Goal: Information Seeking & Learning: Learn about a topic

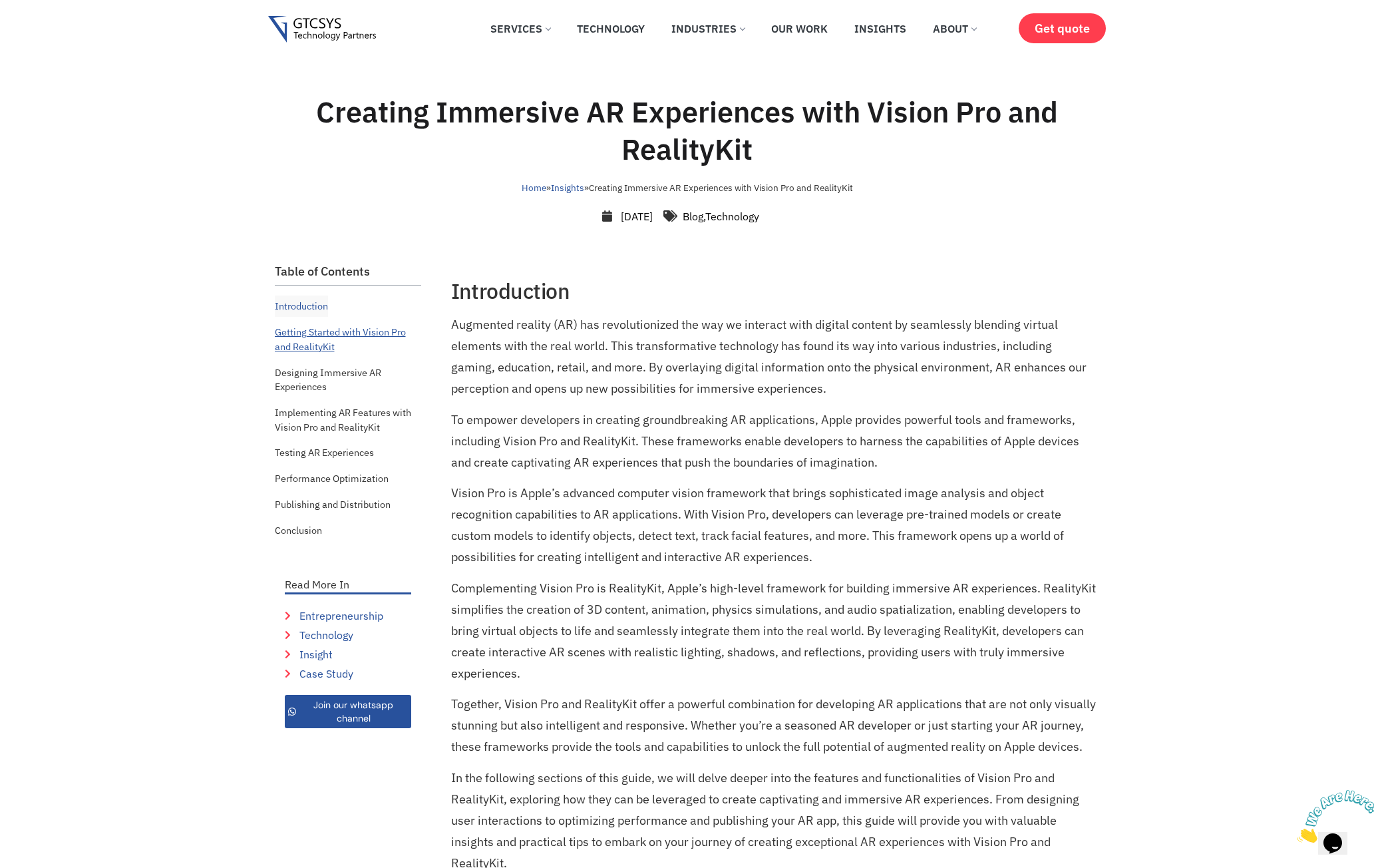
click at [337, 336] on link "Getting Started with Vision Pro and RealityKit" at bounding box center [347, 339] width 146 height 35
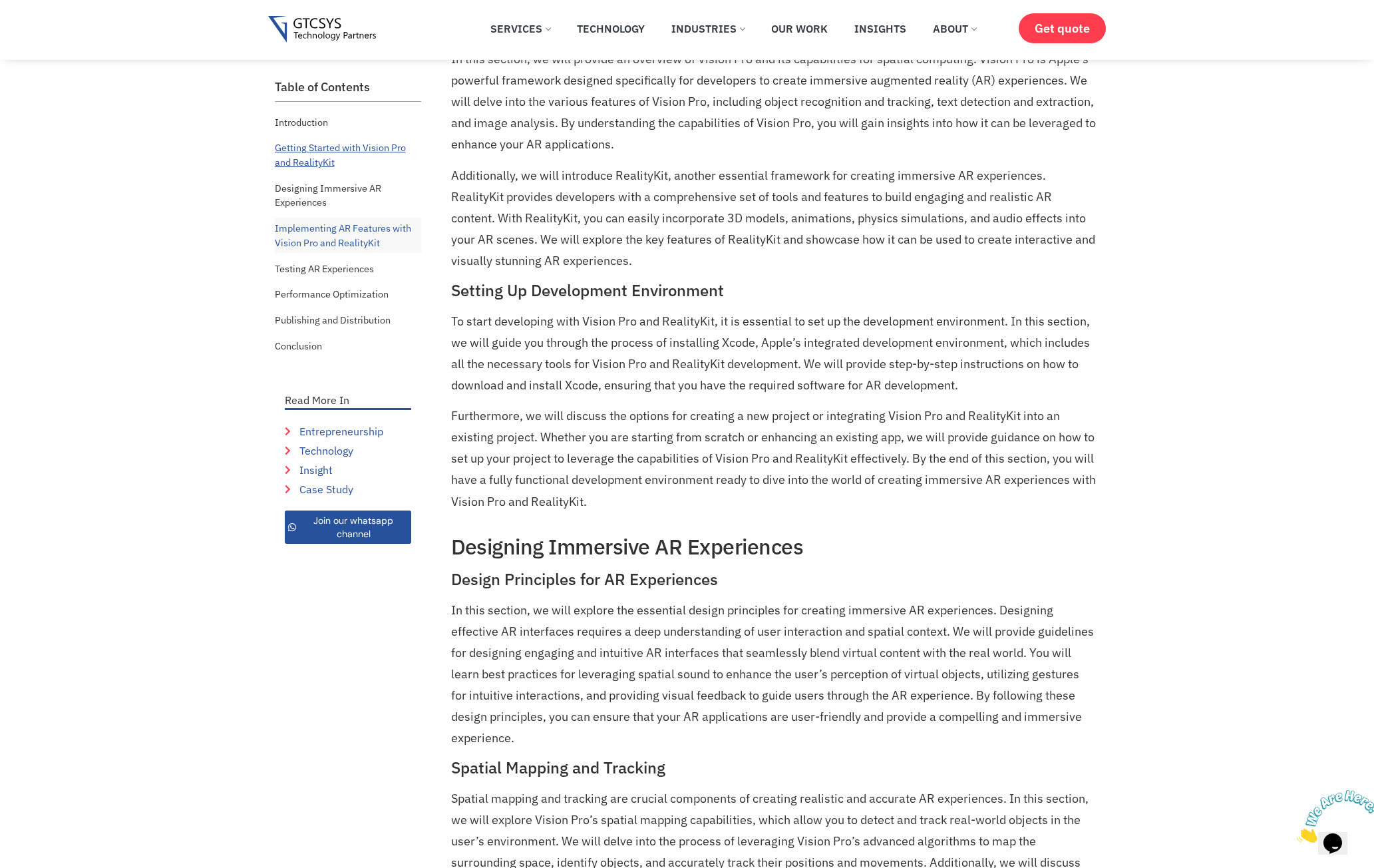
scroll to position [883, 0]
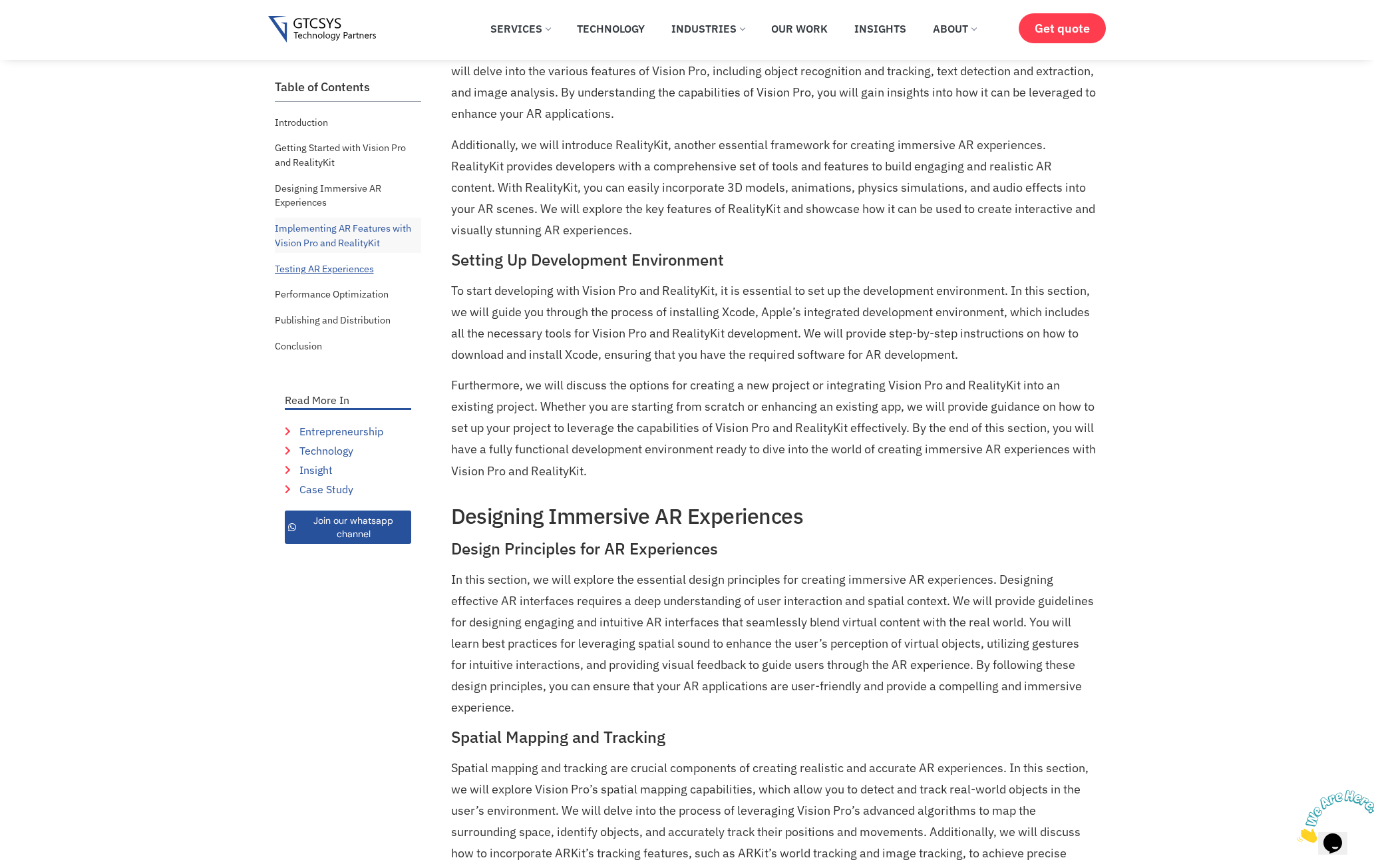
click at [333, 271] on link "Testing AR Experiences" at bounding box center [324, 269] width 99 height 22
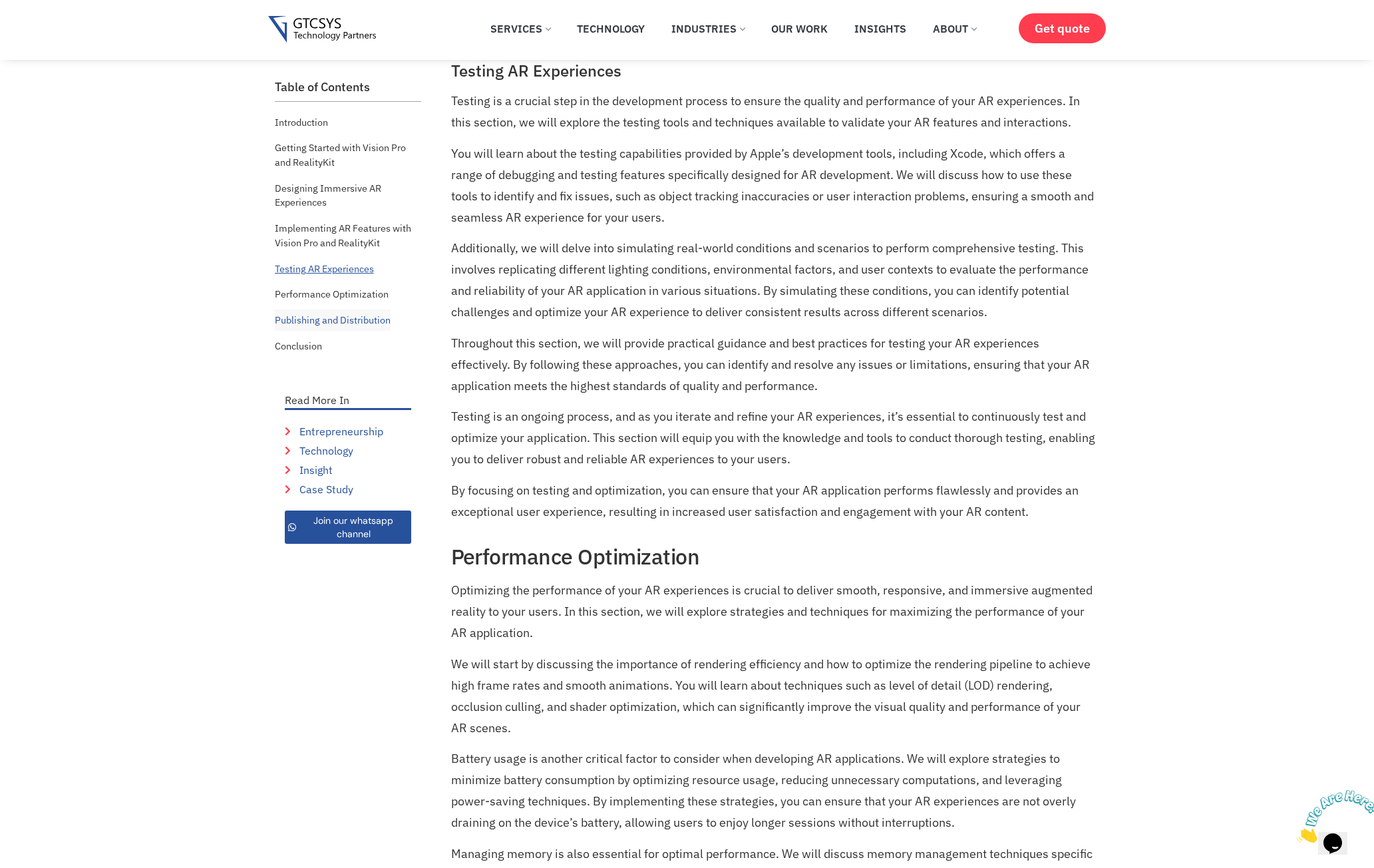
scroll to position [2372, 0]
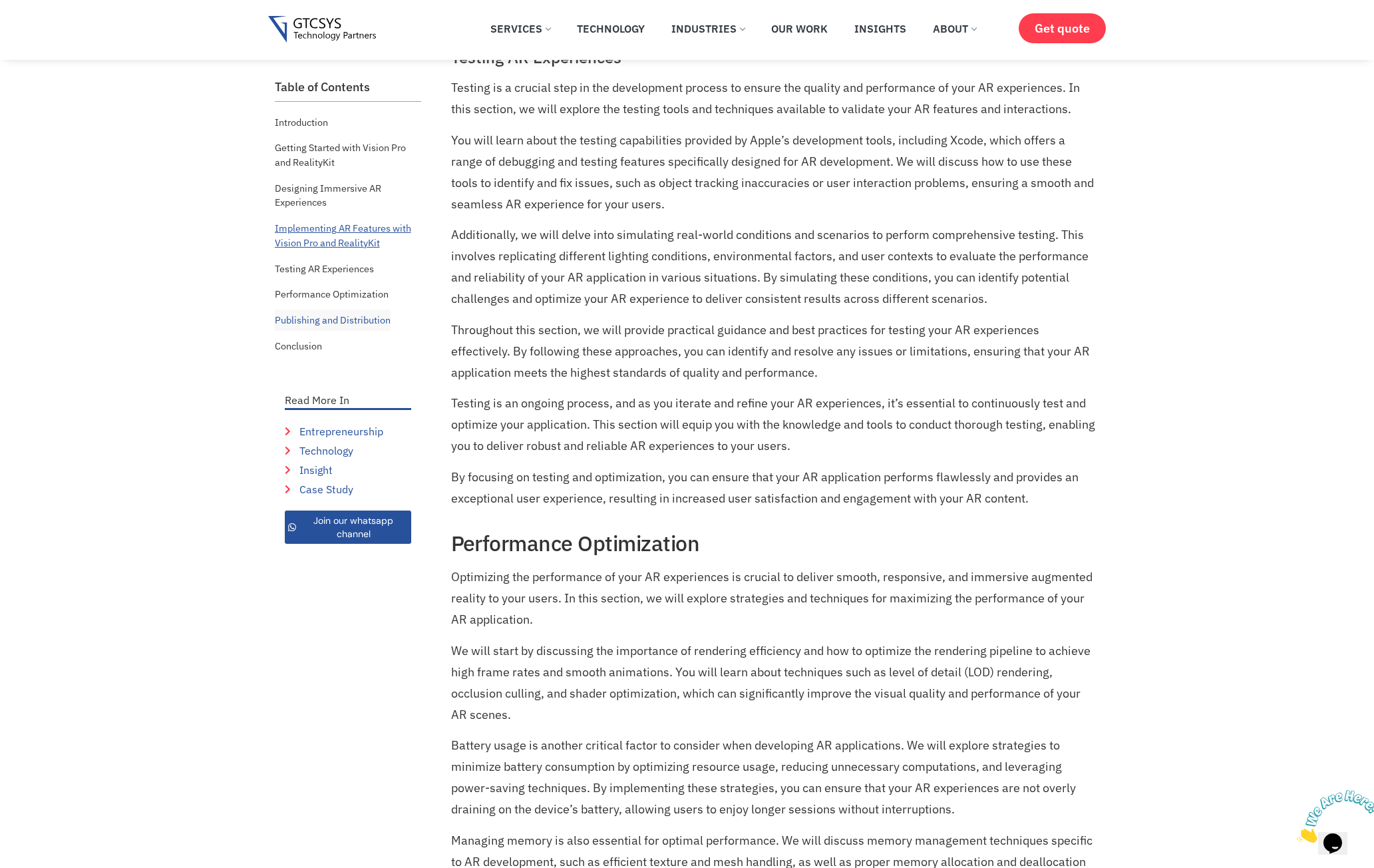
click at [336, 240] on link "Implementing AR Features with Vision Pro and RealityKit" at bounding box center [347, 235] width 146 height 35
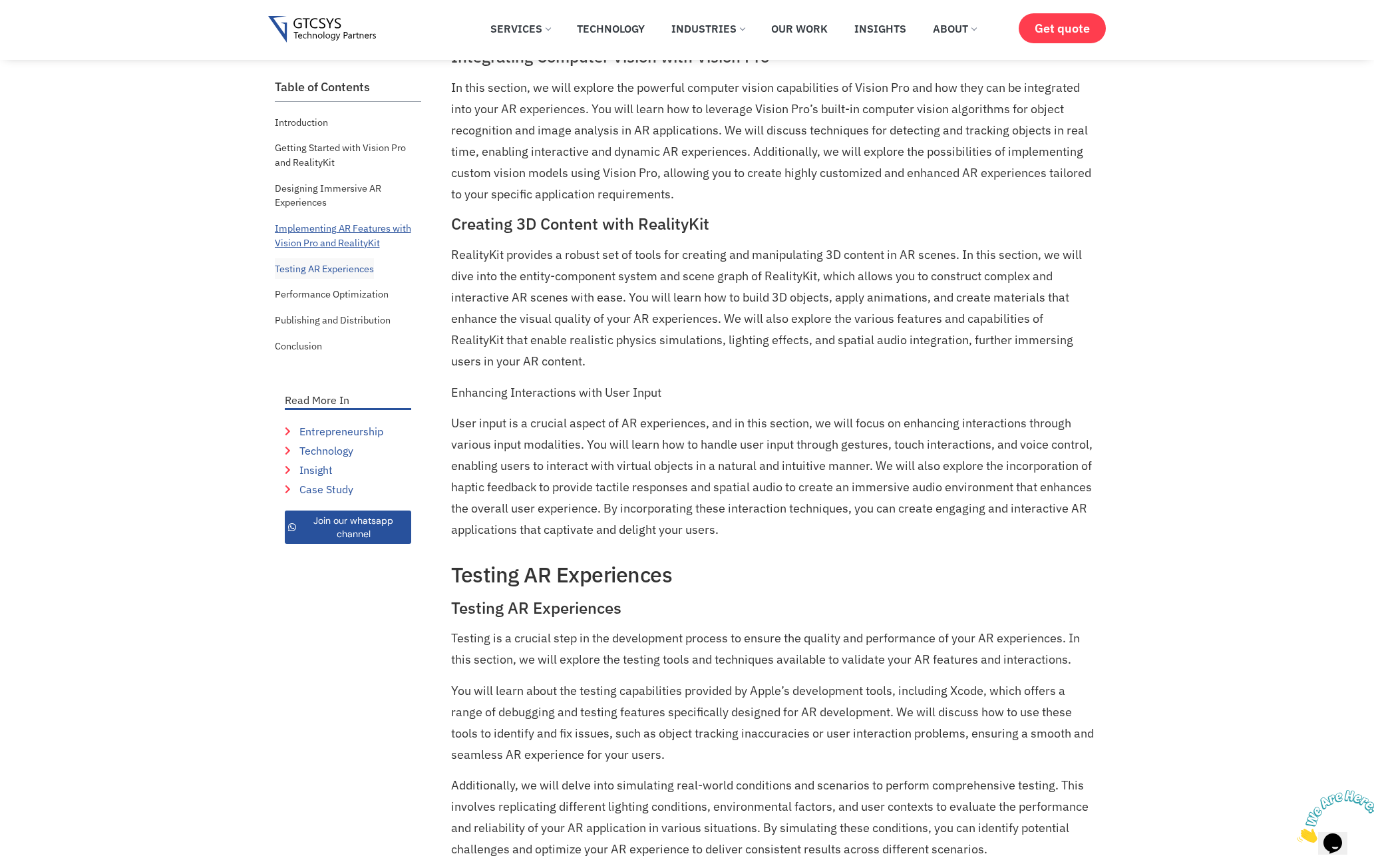
scroll to position [1820, 0]
click at [328, 322] on link "Publishing and Distribution" at bounding box center [332, 320] width 116 height 22
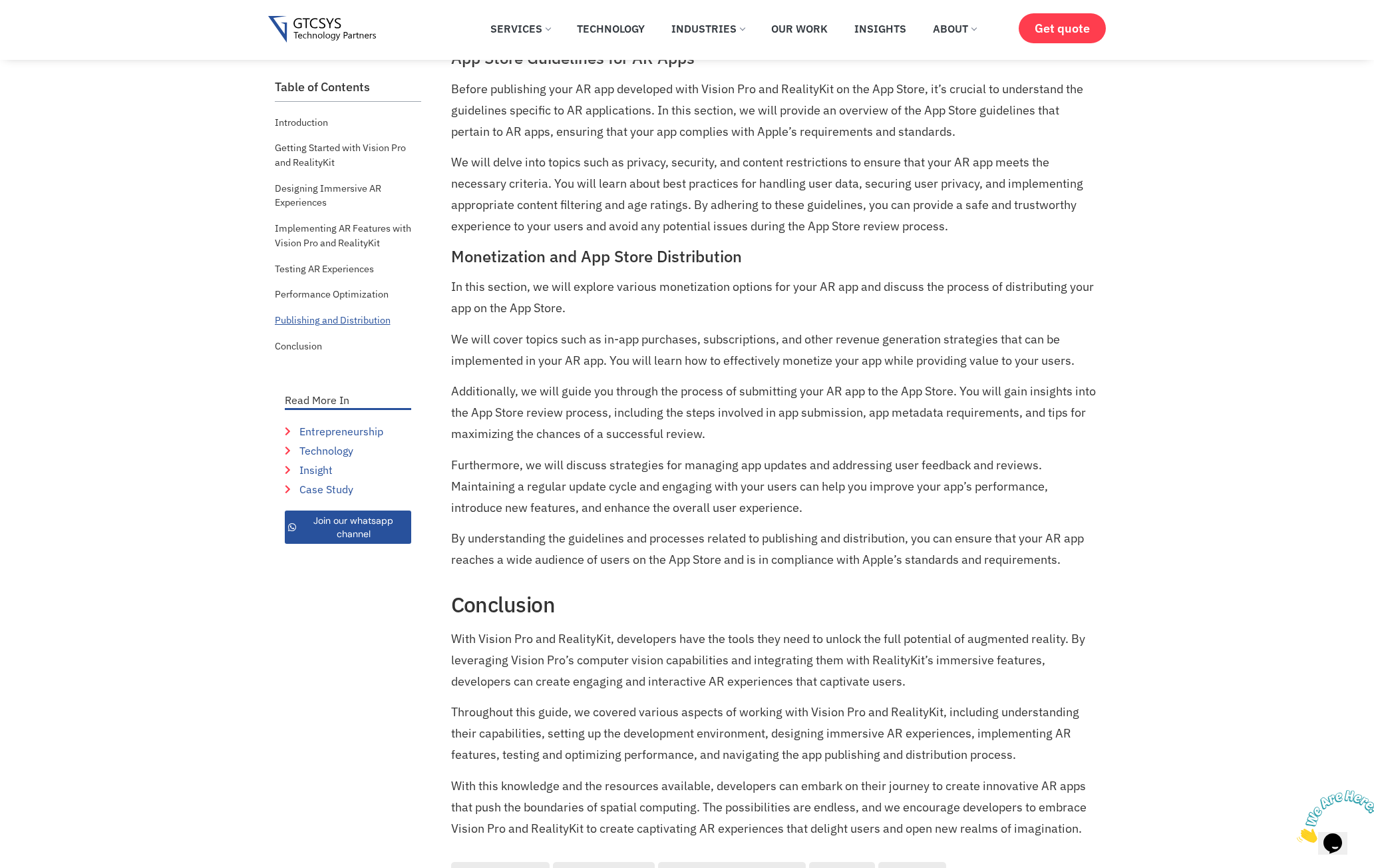
scroll to position [3516, 0]
click at [312, 346] on link "Conclusion" at bounding box center [298, 346] width 47 height 22
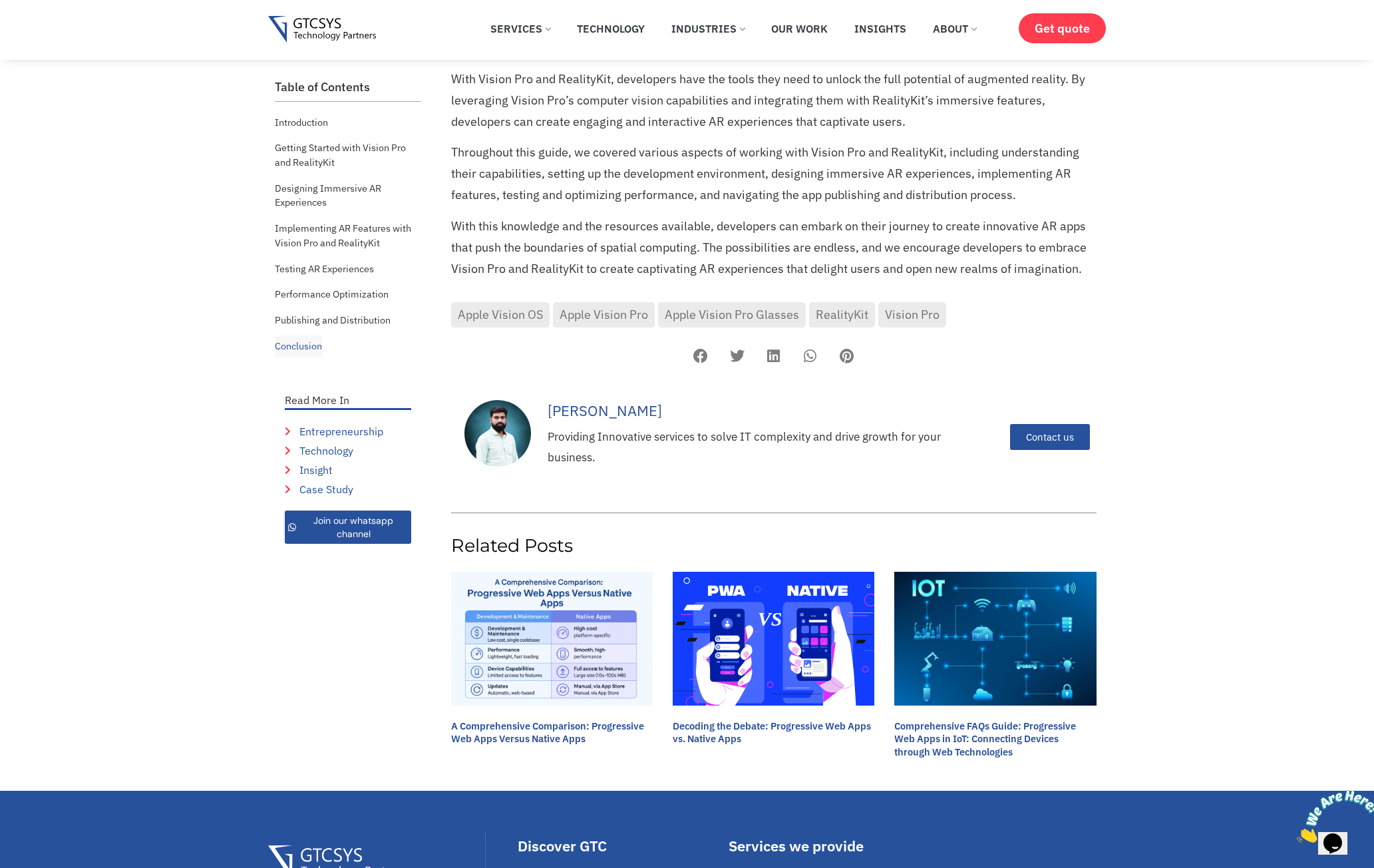
scroll to position [4096, 0]
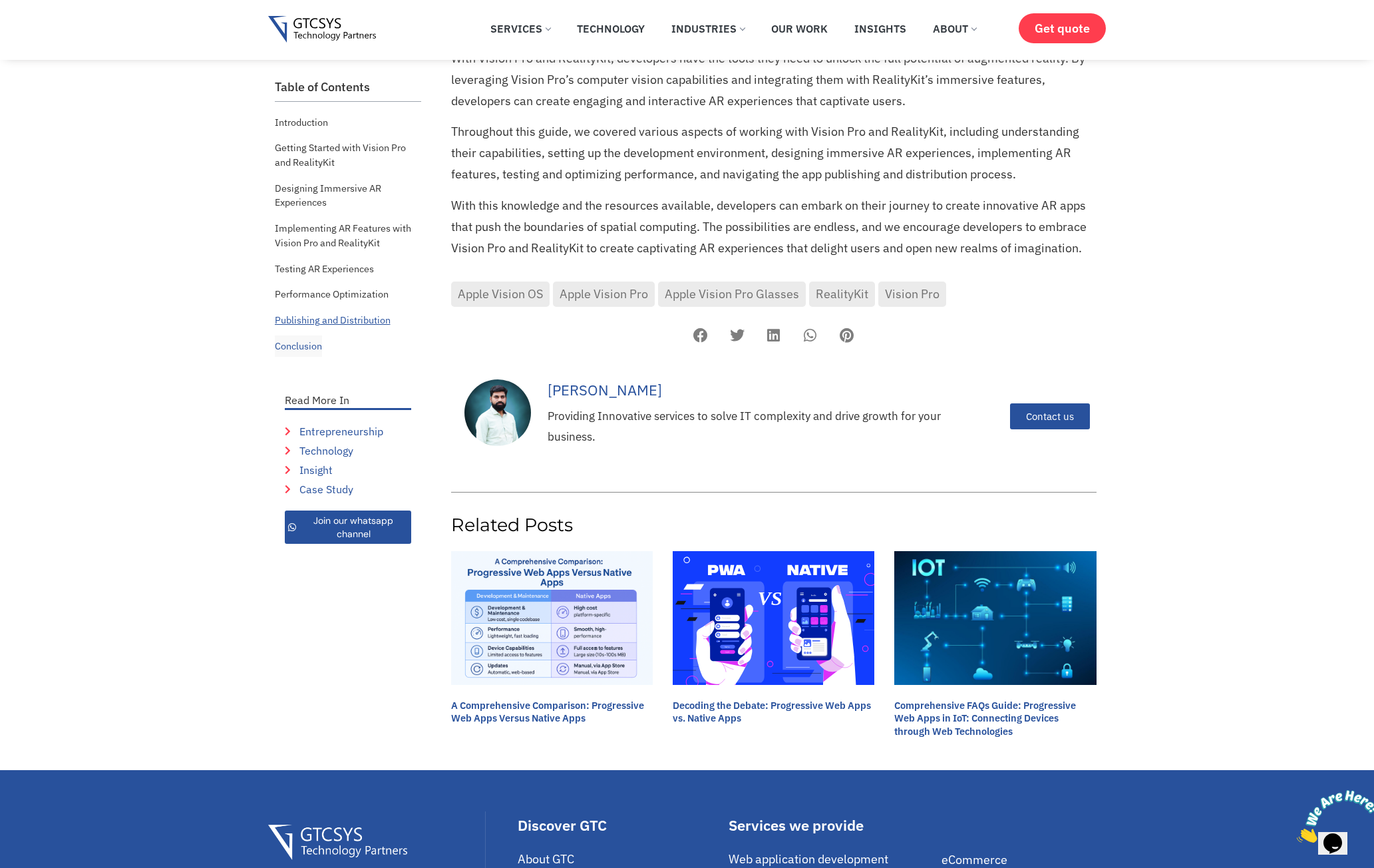
click at [323, 319] on link "Publishing and Distribution" at bounding box center [332, 320] width 116 height 22
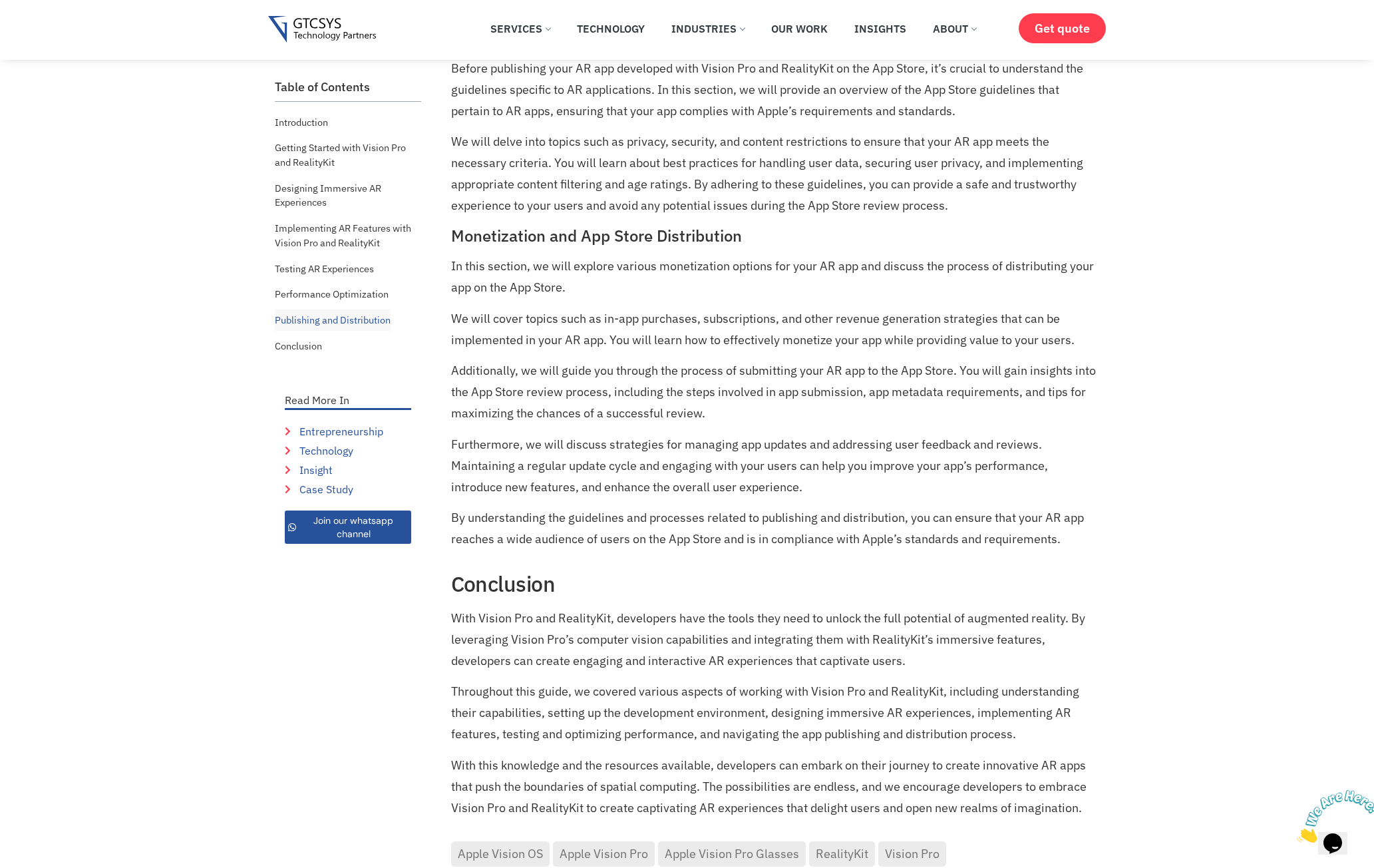
scroll to position [3516, 0]
